Goal: Information Seeking & Learning: Learn about a topic

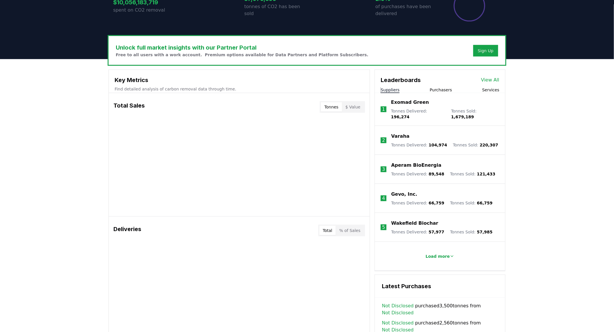
scroll to position [129, 0]
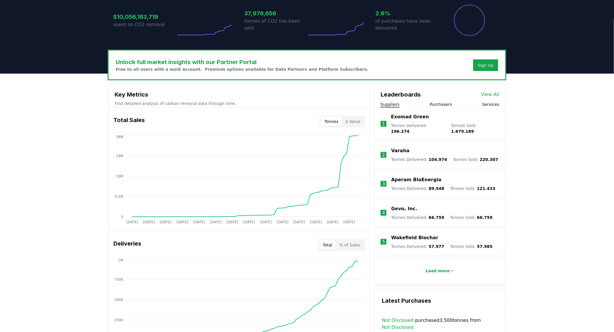
click at [339, 123] on button "Tonnes" at bounding box center [331, 121] width 21 height 9
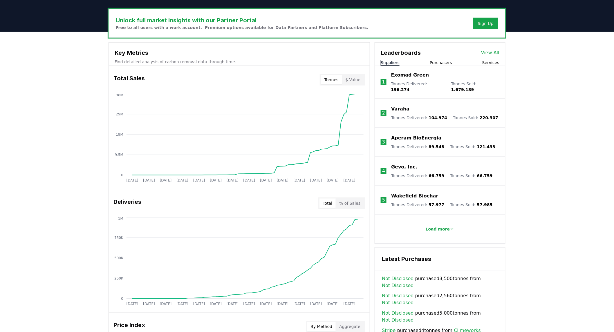
scroll to position [161, 0]
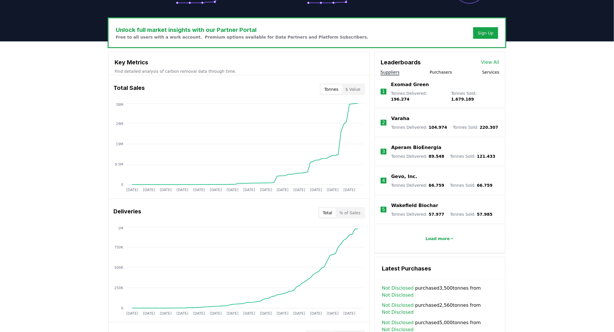
click at [434, 72] on button "Purchasers" at bounding box center [441, 72] width 22 height 6
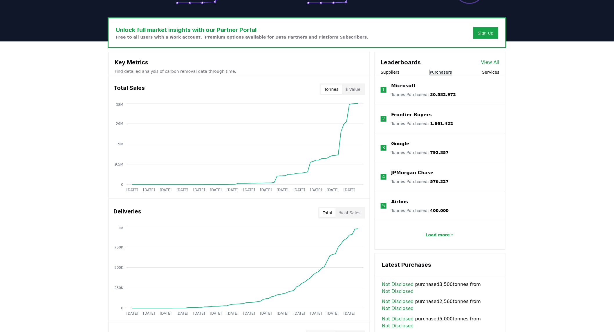
click at [392, 71] on button "Suppliers" at bounding box center [390, 72] width 19 height 6
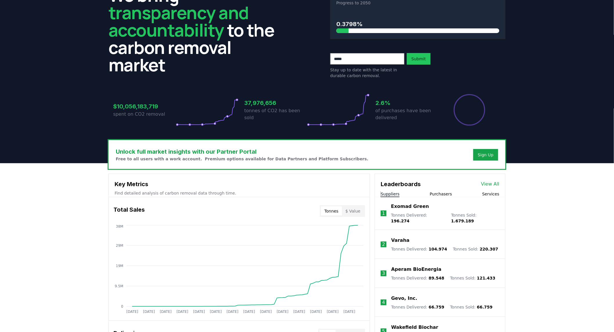
scroll to position [0, 0]
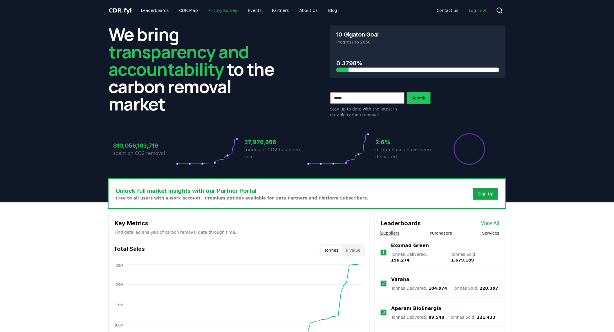
click at [208, 12] on link "Pricing Survey" at bounding box center [223, 10] width 38 height 10
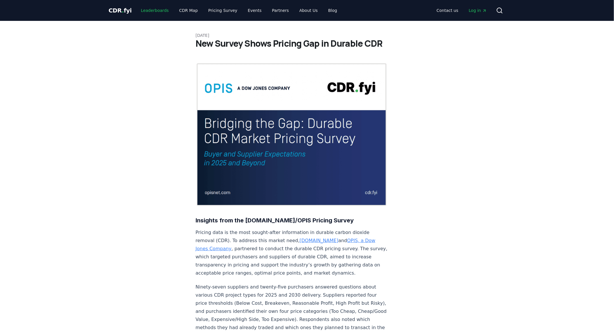
click at [153, 10] on link "Leaderboards" at bounding box center [154, 10] width 37 height 10
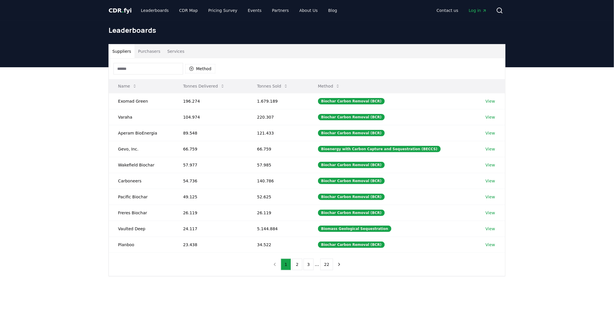
click at [263, 89] on button "Tonnes Sold" at bounding box center [273, 86] width 40 height 12
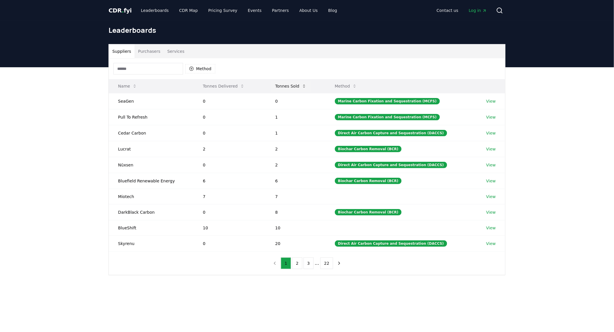
click at [293, 88] on button "Tonnes Sold" at bounding box center [291, 86] width 40 height 12
